Goal: Information Seeking & Learning: Compare options

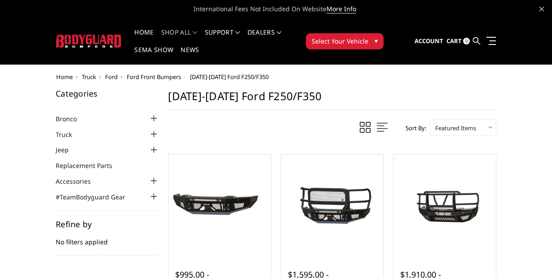
click at [151, 135] on div at bounding box center [153, 134] width 11 height 11
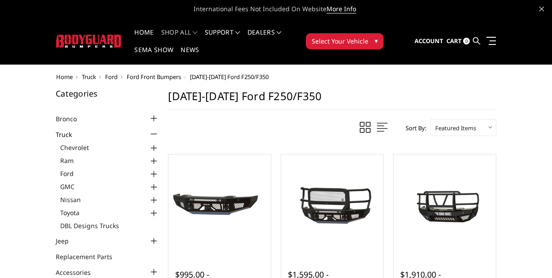
click at [154, 172] on div at bounding box center [153, 174] width 11 height 11
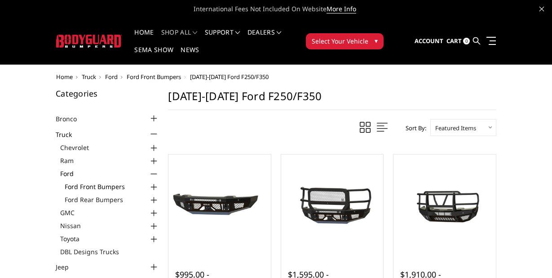
click at [115, 185] on link "Ford Front Bumpers" at bounding box center [112, 186] width 94 height 9
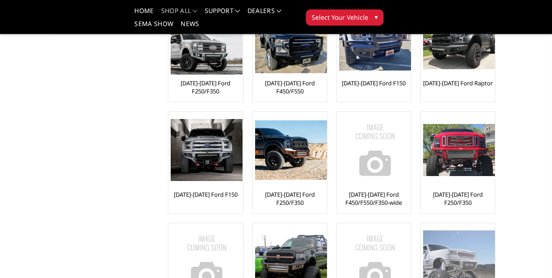
scroll to position [194, 0]
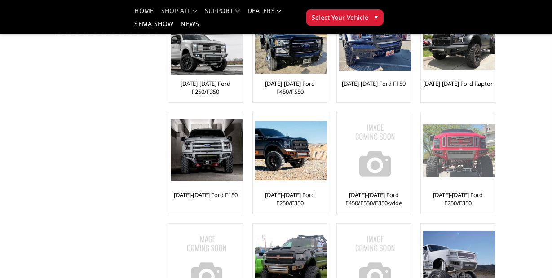
click at [462, 169] on img at bounding box center [459, 150] width 72 height 52
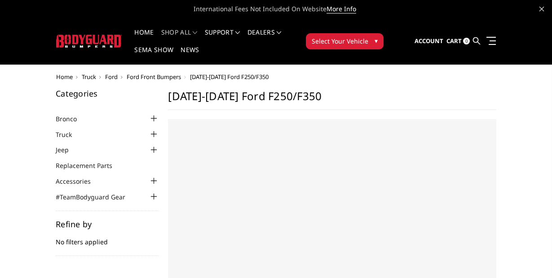
select select "US"
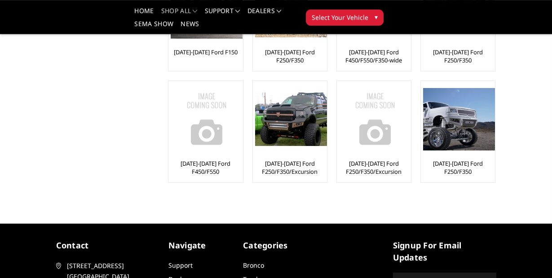
scroll to position [340, 0]
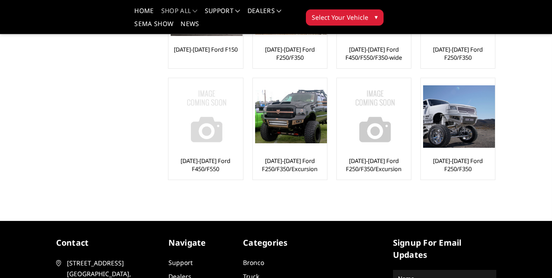
click at [204, 160] on link "[DATE]-[DATE] Ford F450/F550" at bounding box center [206, 165] width 70 height 16
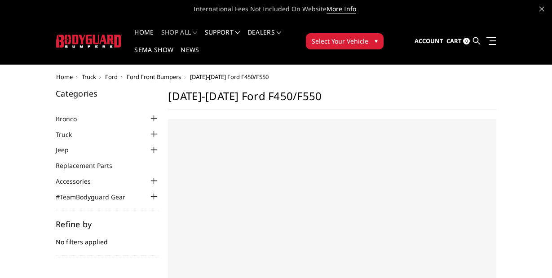
select select "US"
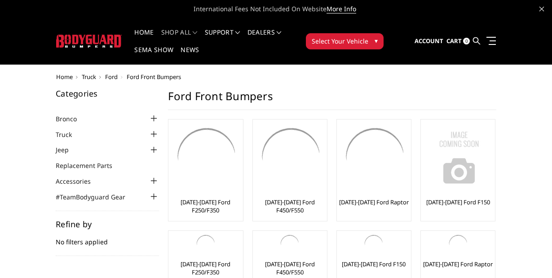
scroll to position [340, 0]
